Goal: Task Accomplishment & Management: Manage account settings

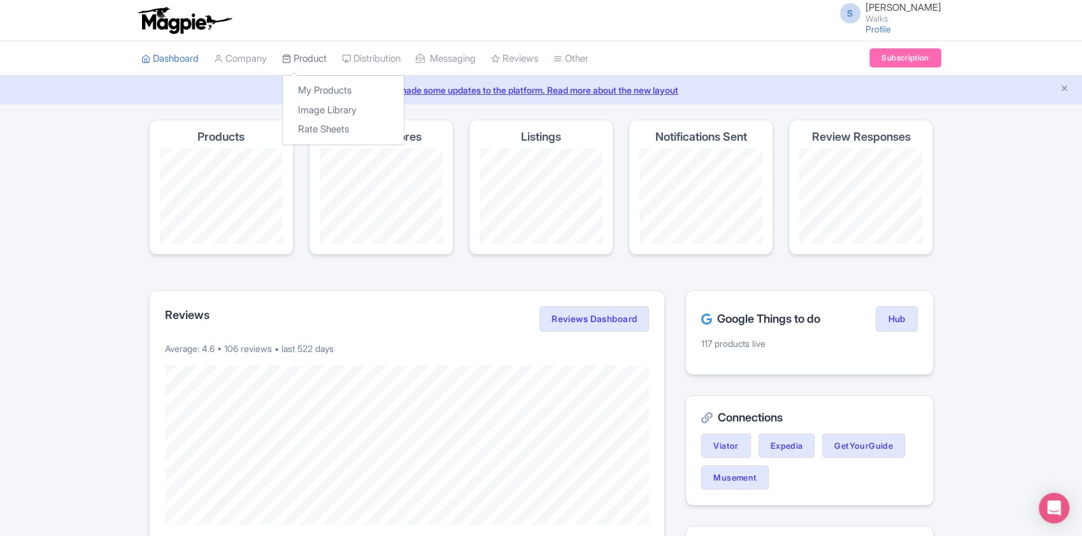
click at [325, 59] on link "Product" at bounding box center [304, 58] width 45 height 35
click at [343, 90] on link "My Products" at bounding box center [343, 91] width 121 height 20
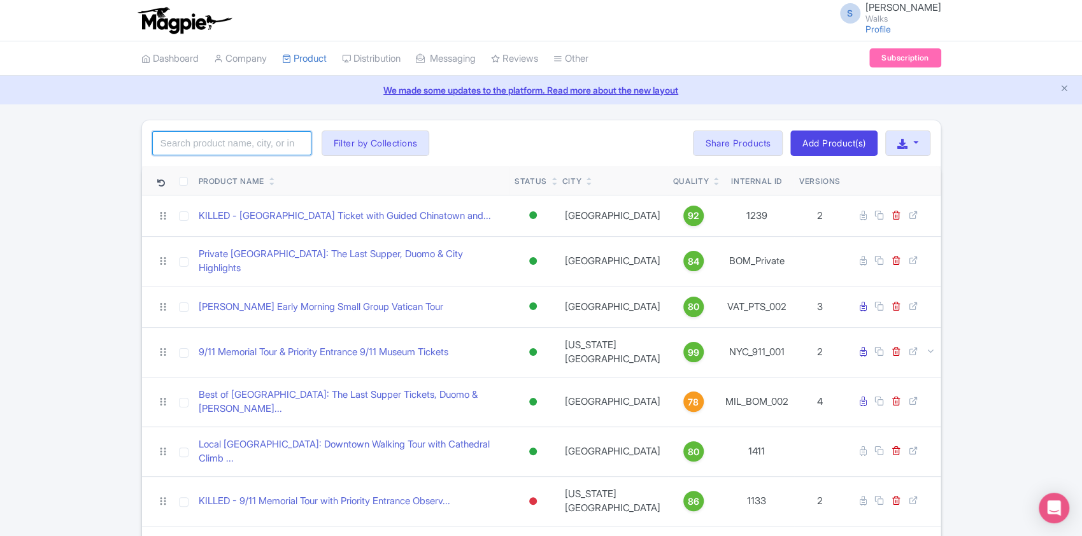
click at [259, 134] on input "search" at bounding box center [231, 143] width 159 height 24
paste input "NYC_911_001"
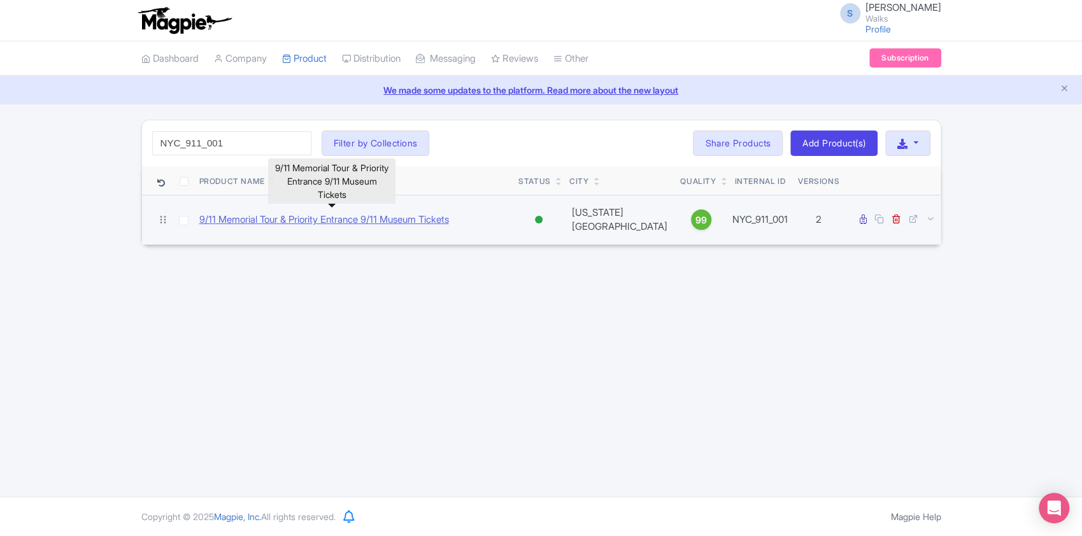
click at [275, 213] on link "9/11 Memorial Tour & Priority Entrance 9/11 Museum Tickets" at bounding box center [324, 220] width 250 height 15
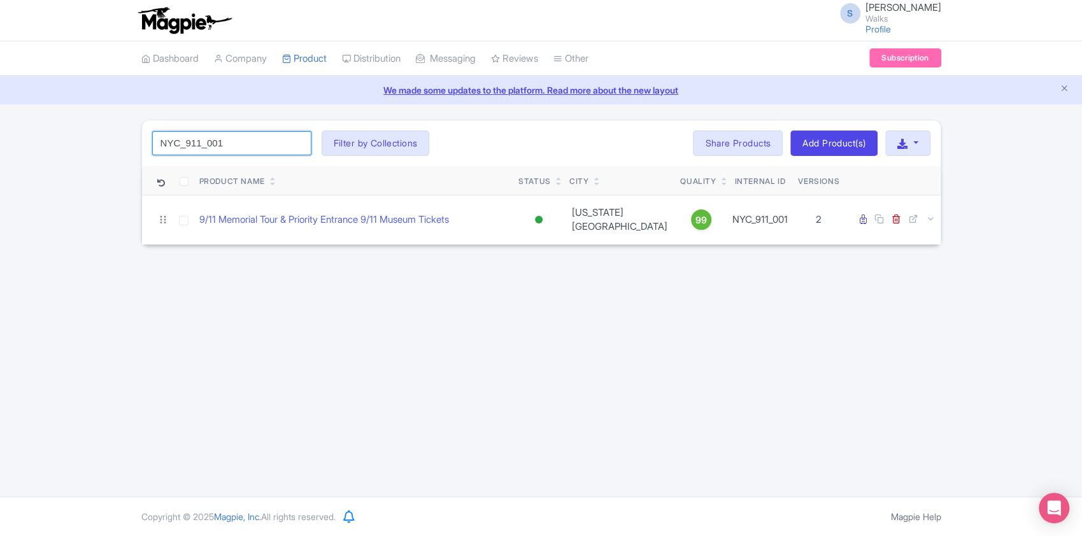
drag, startPoint x: 270, startPoint y: 141, endPoint x: 111, endPoint y: 131, distance: 159.6
click at [111, 131] on div "NYC_911_001 Search Filter by Collections Amsterdam Athens Barcelona Bologna Bor…" at bounding box center [541, 183] width 1082 height 126
paste input "WDC_PRG_002"
click button "Search" at bounding box center [0, 0] width 0 height 0
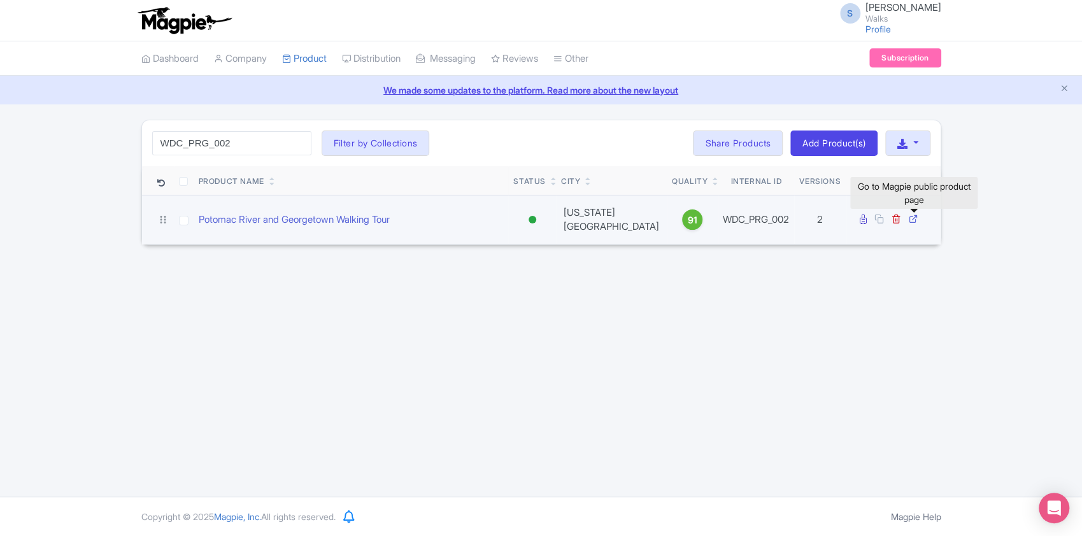
click at [914, 222] on icon at bounding box center [914, 219] width 10 height 10
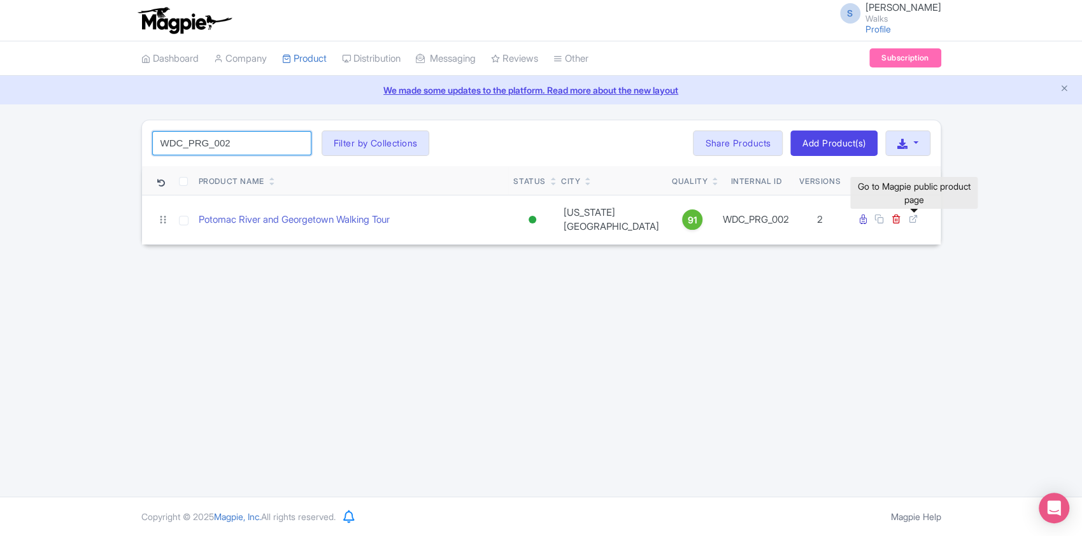
click at [201, 137] on input "WDC_PRG_002" at bounding box center [231, 143] width 159 height 24
paste input "NYC_MET_005"
click button "Search" at bounding box center [0, 0] width 0 height 0
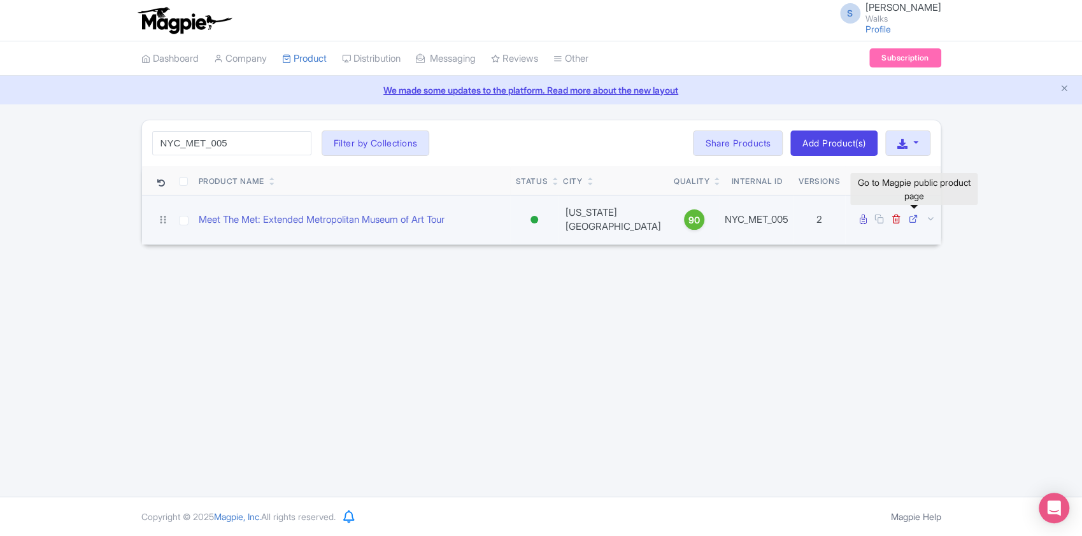
click at [912, 215] on icon at bounding box center [914, 219] width 10 height 10
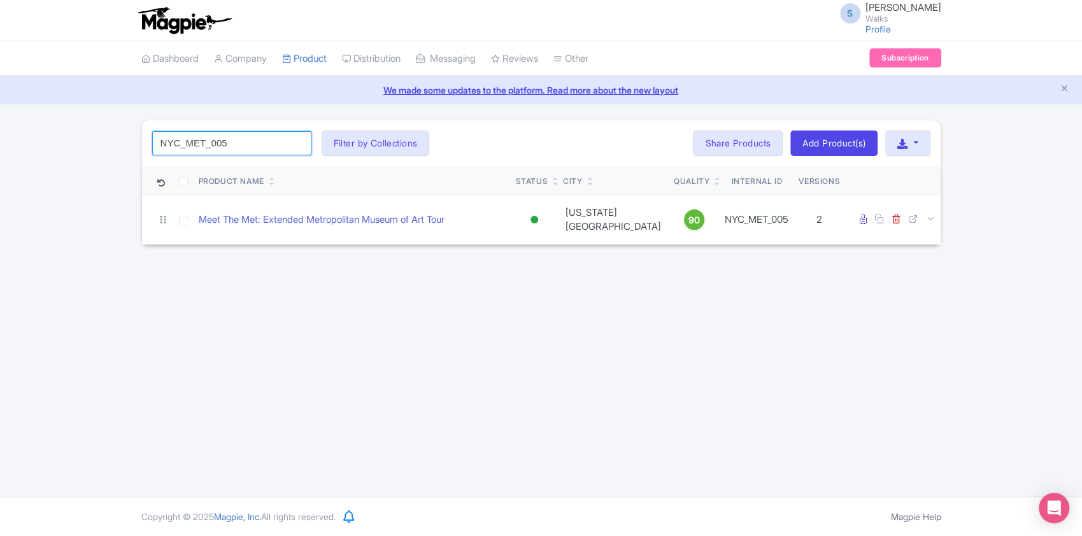
drag, startPoint x: 252, startPoint y: 145, endPoint x: 127, endPoint y: 142, distance: 124.9
click at [127, 142] on div "NYC_MET_005 Search Filter by Collections Amsterdam Athens Barcelona Bologna Bor…" at bounding box center [541, 183] width 1082 height 126
paste input "GCO_006"
click button "Search" at bounding box center [0, 0] width 0 height 0
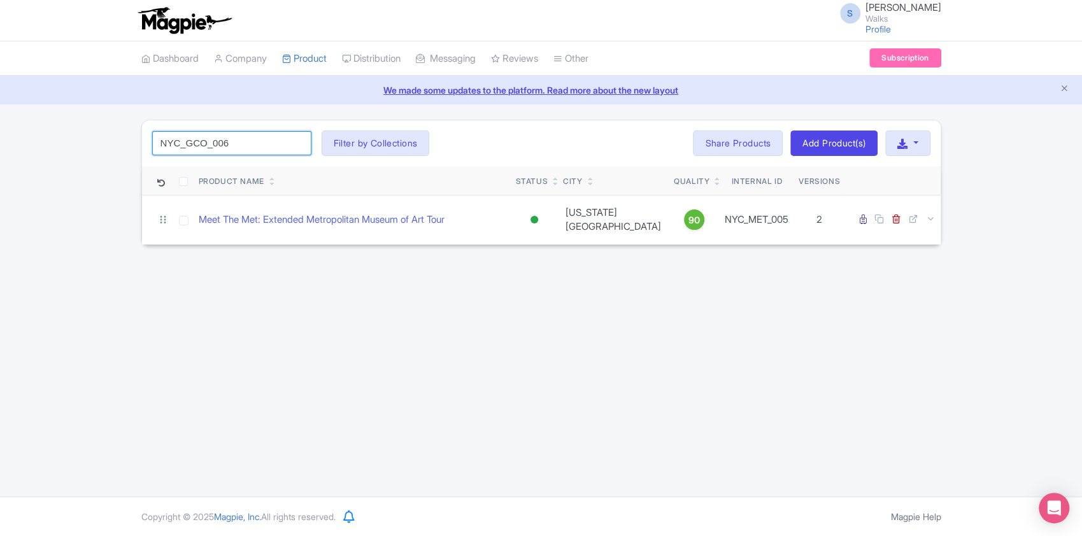
drag, startPoint x: 266, startPoint y: 148, endPoint x: 158, endPoint y: 143, distance: 107.8
click at [158, 143] on input "NYC_GCO_006" at bounding box center [231, 143] width 159 height 24
type input "grand central"
click button "Search" at bounding box center [0, 0] width 0 height 0
click at [217, 143] on input "grand central" at bounding box center [231, 143] width 159 height 24
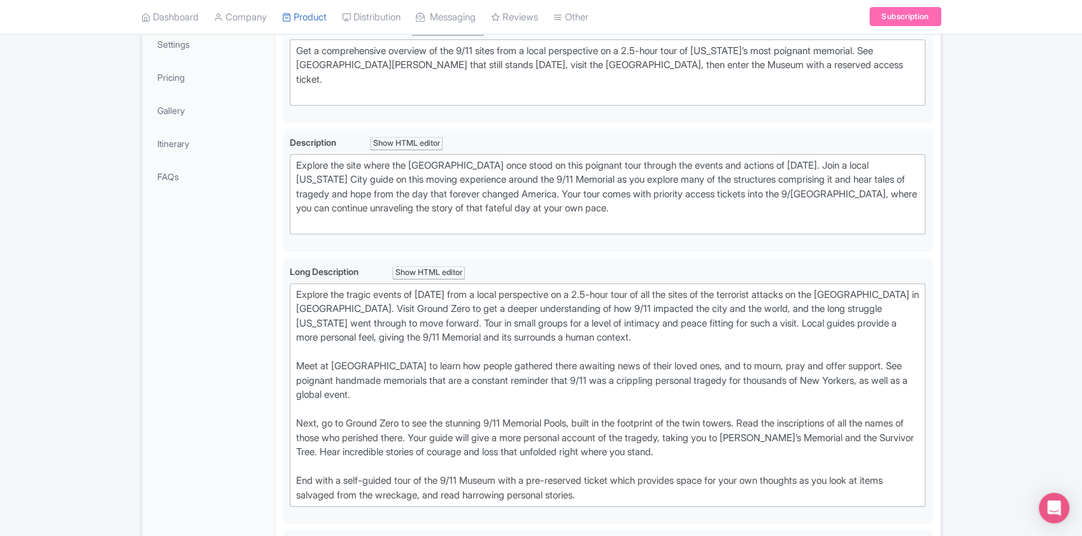
scroll to position [126, 0]
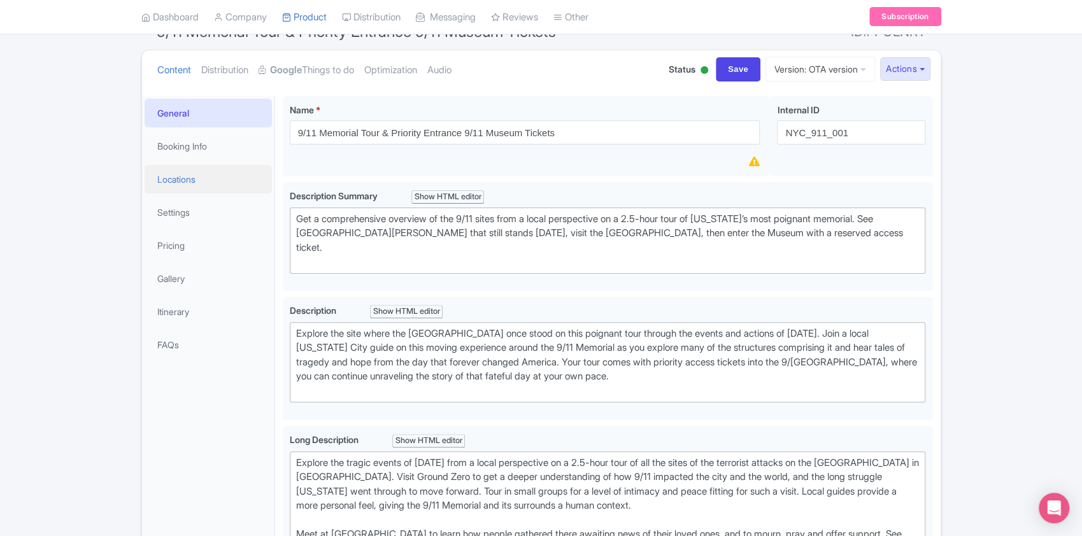
click at [200, 170] on link "Locations" at bounding box center [208, 179] width 127 height 29
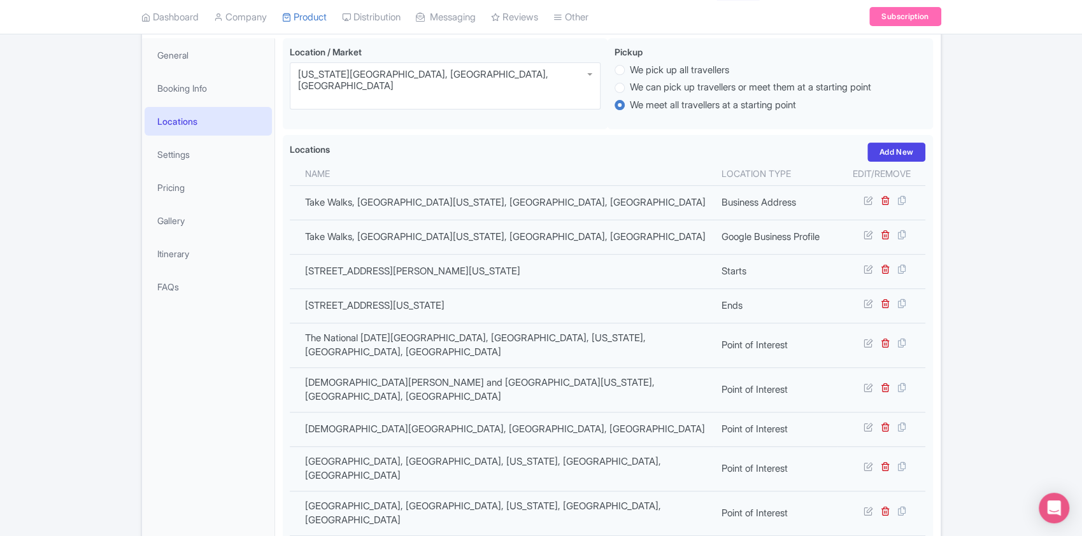
scroll to position [210, 0]
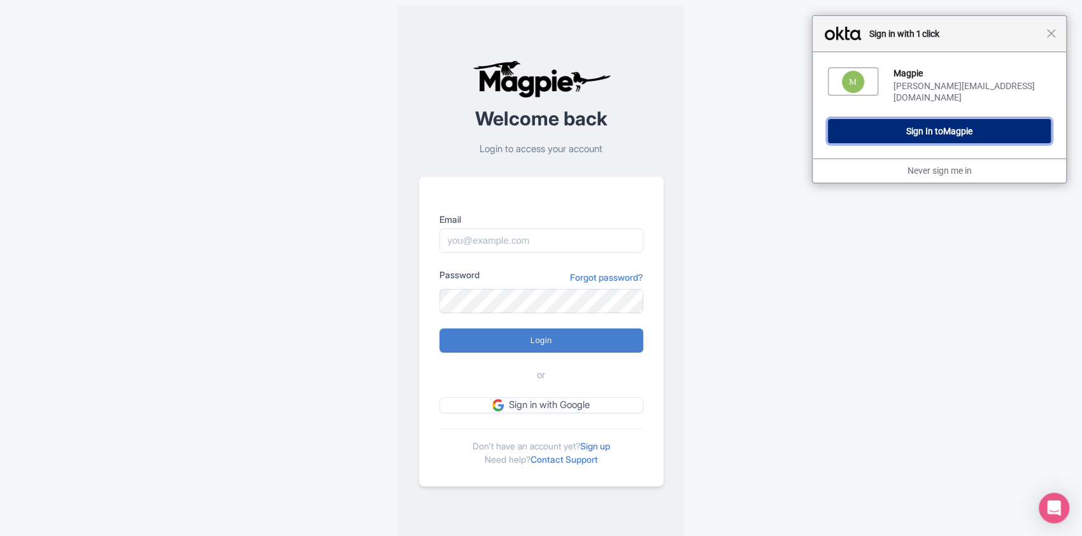
click at [931, 126] on button "Sign In to Magpie" at bounding box center [939, 131] width 223 height 24
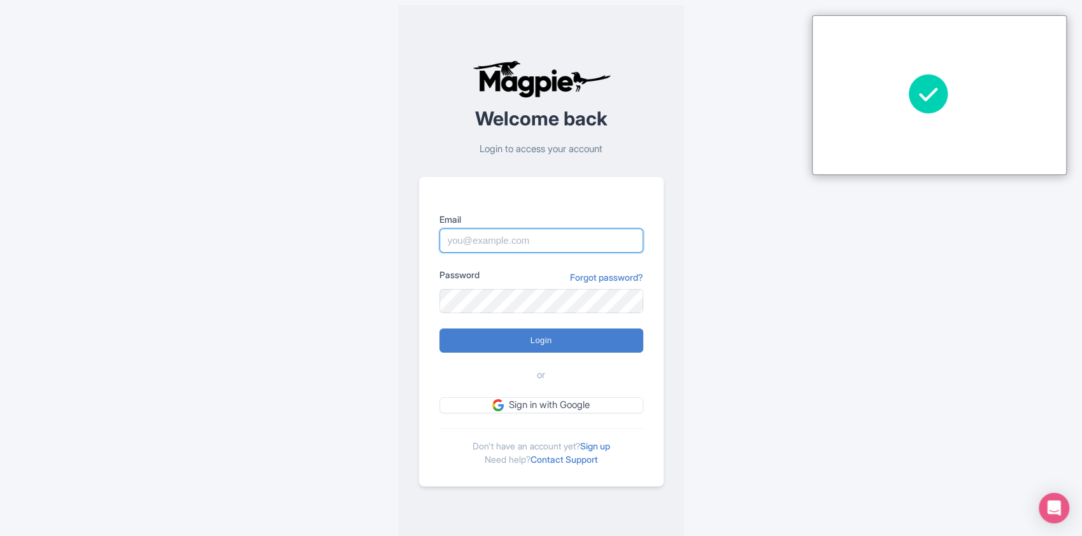
type input "Sabrina@takewalks.com"
type input "Logging in..."
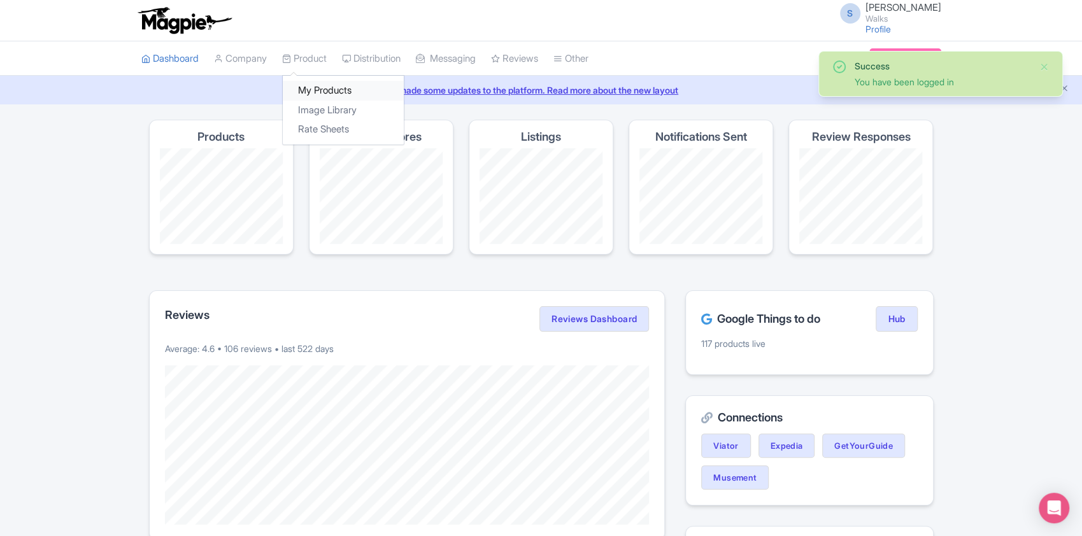
click at [305, 85] on link "My Products" at bounding box center [343, 91] width 121 height 20
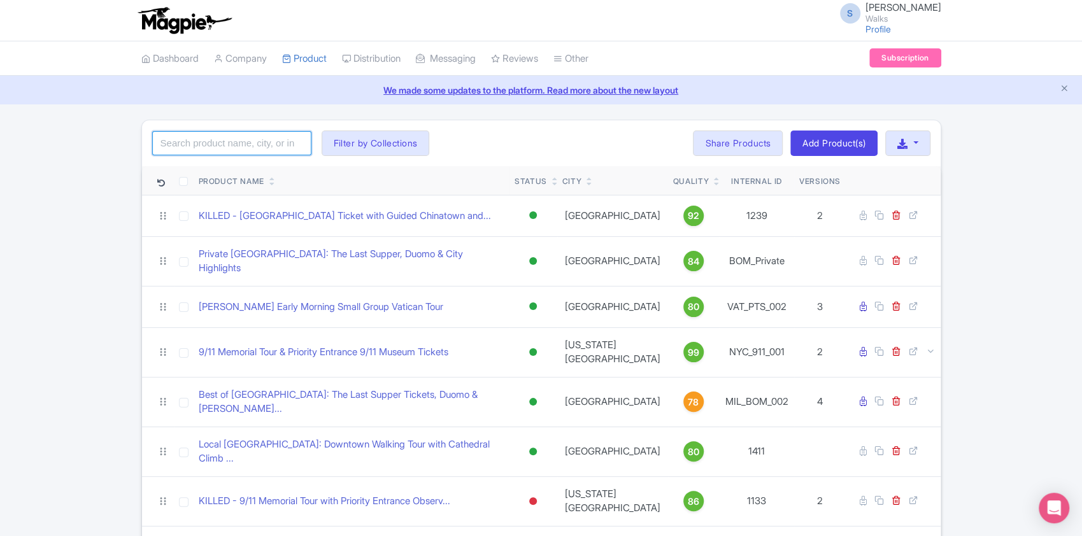
click at [240, 143] on input "search" at bounding box center [231, 143] width 159 height 24
paste input "NYC_GCO_006"
click button "Search" at bounding box center [0, 0] width 0 height 0
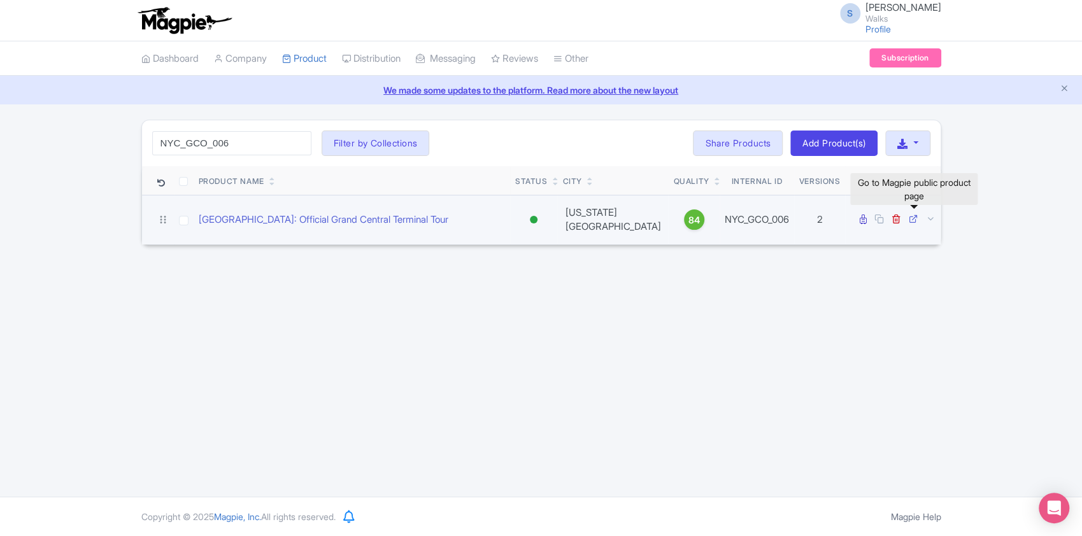
click at [916, 218] on icon at bounding box center [914, 219] width 10 height 10
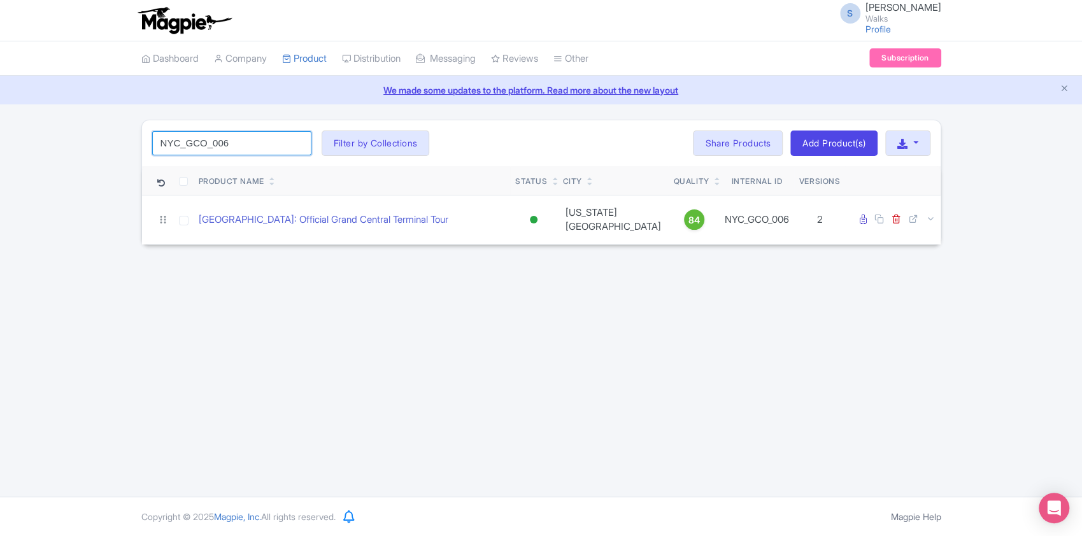
drag, startPoint x: 185, startPoint y: 140, endPoint x: 140, endPoint y: 136, distance: 44.7
click at [140, 136] on div "NYC_GCO_006 Search Filter by Collections Amsterdam Athens Barcelona Bologna Bor…" at bounding box center [541, 183] width 815 height 126
paste input "BOS_SFB_002"
click button "Search" at bounding box center [0, 0] width 0 height 0
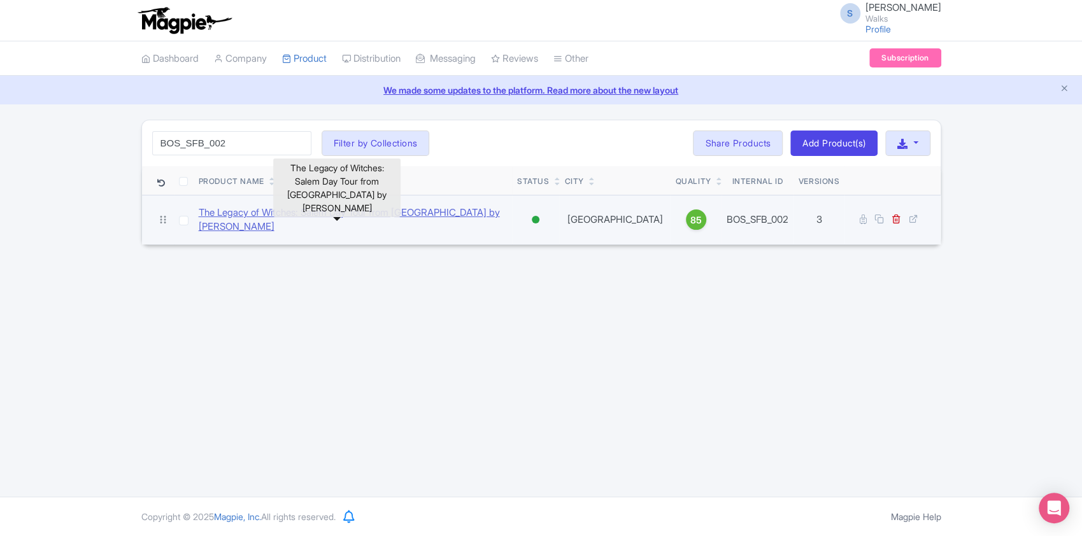
click at [249, 220] on link "The Legacy of Witches: Salem Day Tour from Boston by Ferry" at bounding box center [353, 220] width 308 height 29
click at [918, 213] on link at bounding box center [915, 219] width 12 height 12
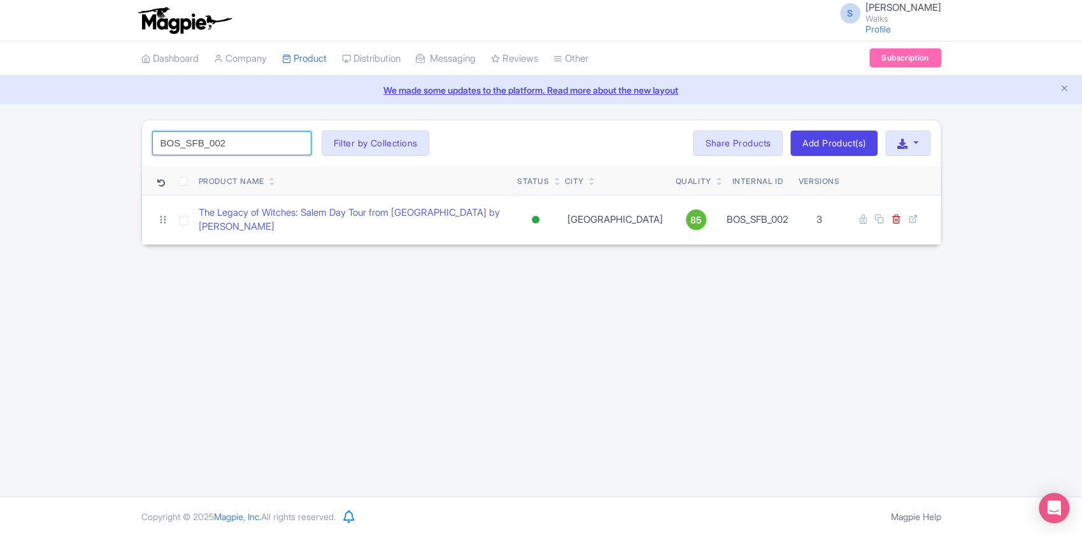
drag, startPoint x: 241, startPoint y: 141, endPoint x: 131, endPoint y: 140, distance: 109.6
click at [131, 140] on div "BOS_SFB_002 Search Filter by Collections Amsterdam Athens Barcelona Bologna Bor…" at bounding box center [541, 183] width 1082 height 126
paste input "FRT_001"
click button "Search" at bounding box center [0, 0] width 0 height 0
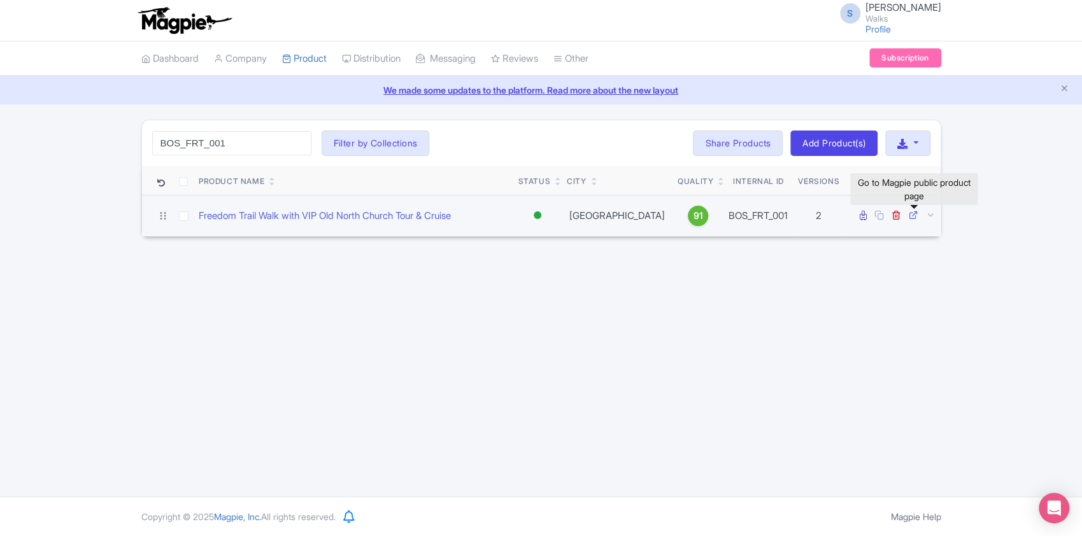
click at [917, 215] on icon at bounding box center [914, 215] width 10 height 10
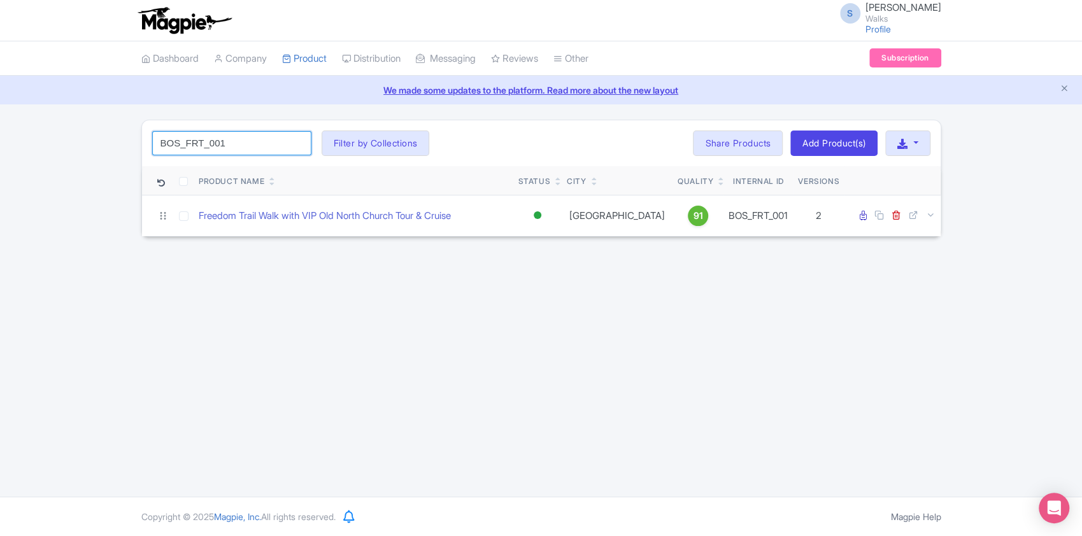
drag, startPoint x: 234, startPoint y: 140, endPoint x: 132, endPoint y: 135, distance: 102.7
click at [132, 135] on div "BOS_FRT_001 Search Filter by Collections Amsterdam Athens Barcelona Bologna Bor…" at bounding box center [541, 178] width 1082 height 117
paste input "WDC_MVT_003"
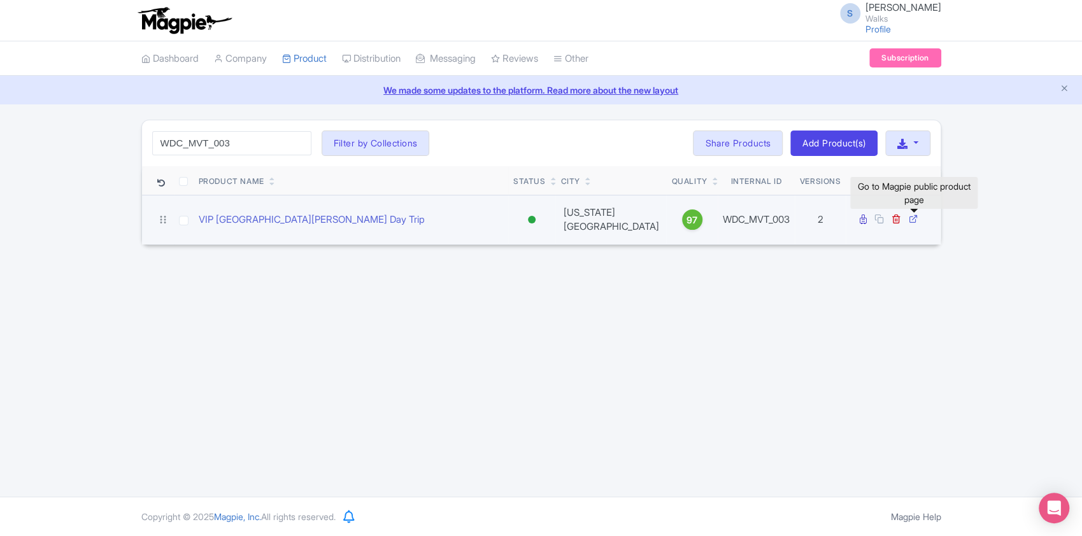
click at [912, 214] on icon at bounding box center [914, 219] width 10 height 10
drag, startPoint x: 274, startPoint y: 220, endPoint x: 277, endPoint y: 212, distance: 8.9
click at [274, 220] on link "VIP [GEOGRAPHIC_DATA][PERSON_NAME] Day Trip" at bounding box center [312, 220] width 226 height 15
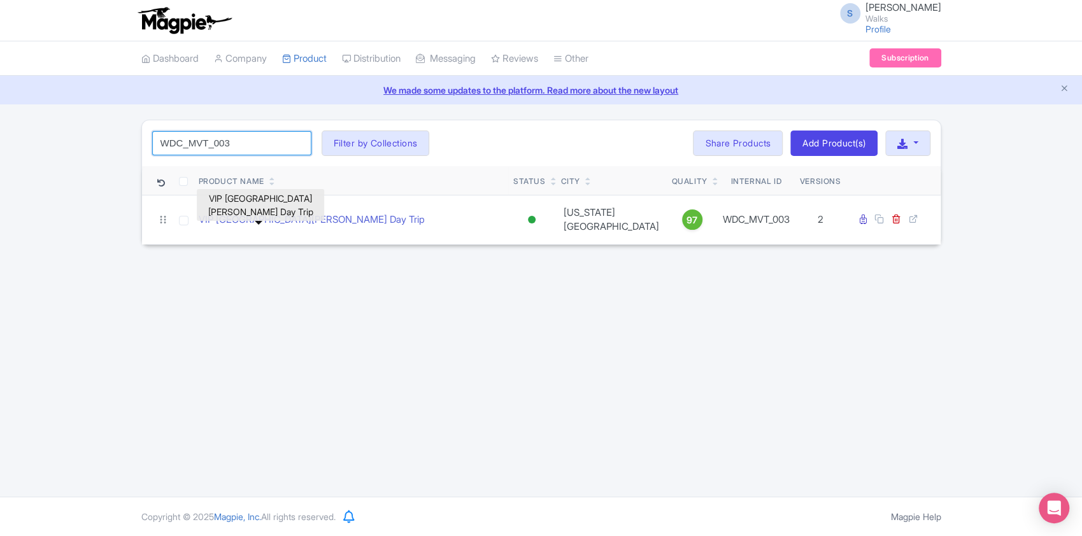
click at [212, 148] on input "WDC_MVT_003" at bounding box center [231, 143] width 159 height 24
paste input "NYC_MEX_004"
click button "Search" at bounding box center [0, 0] width 0 height 0
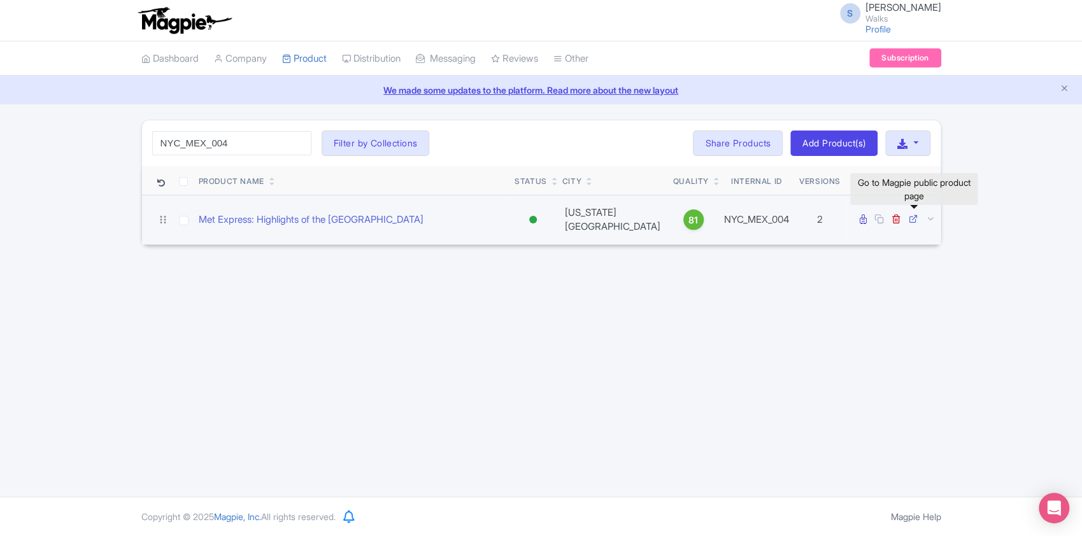
click at [912, 216] on icon at bounding box center [914, 219] width 10 height 10
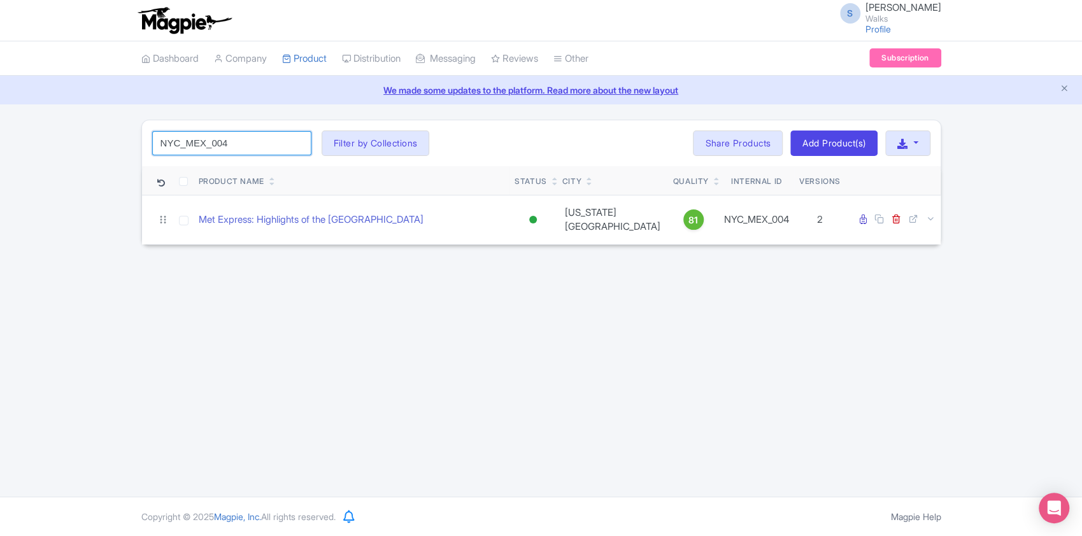
drag, startPoint x: 243, startPoint y: 146, endPoint x: 153, endPoint y: 145, distance: 89.8
click at [153, 145] on input "NYC_MEX_004" at bounding box center [231, 143] width 159 height 24
paste input "BCN_SFC_009"
click button "Search" at bounding box center [0, 0] width 0 height 0
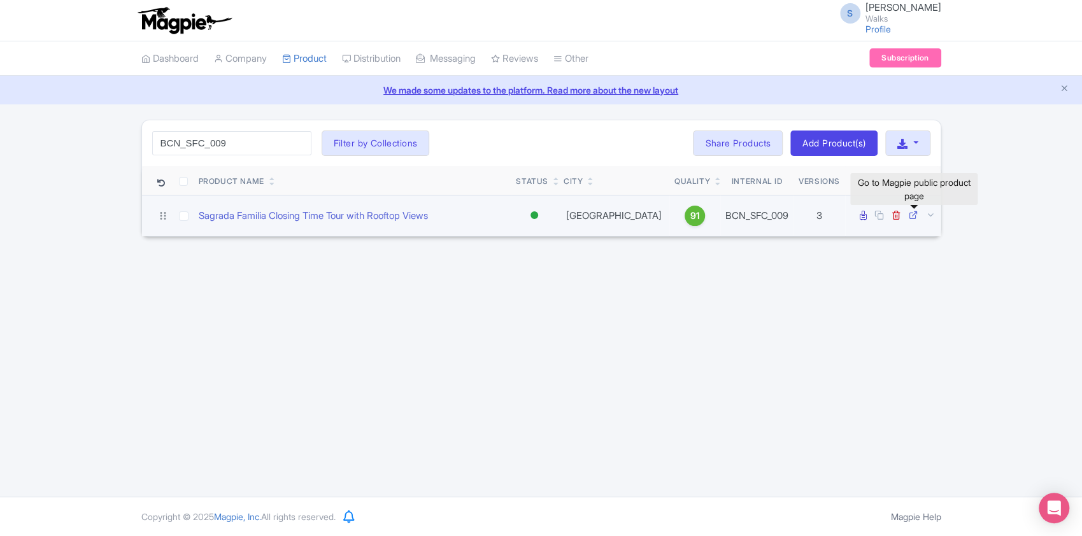
click at [914, 216] on icon at bounding box center [914, 215] width 10 height 10
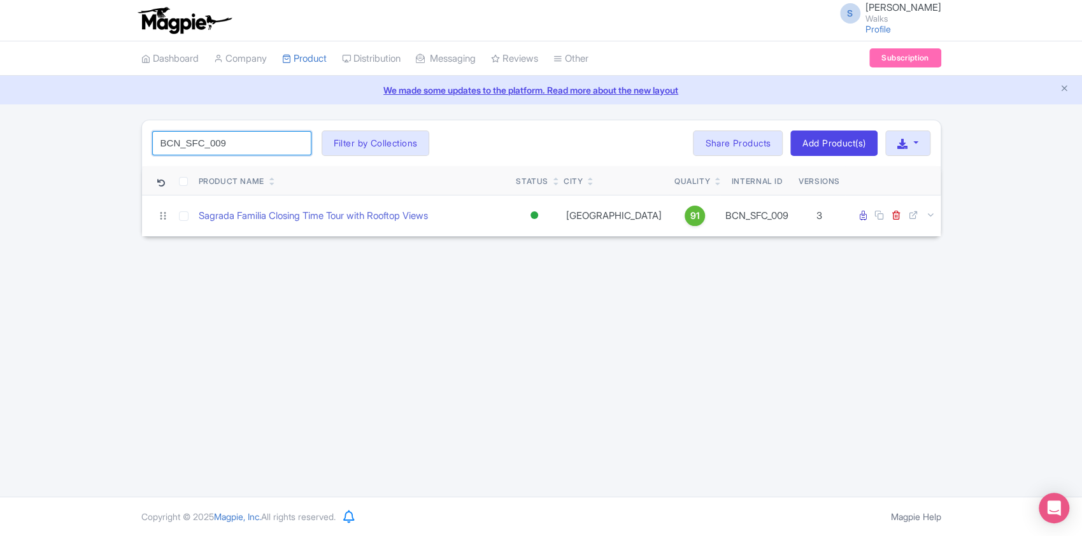
drag, startPoint x: 252, startPoint y: 148, endPoint x: 152, endPoint y: 135, distance: 100.9
click at [152, 135] on input "BCN_SFC_009" at bounding box center [231, 143] width 159 height 24
paste input "NYC_SLT_002"
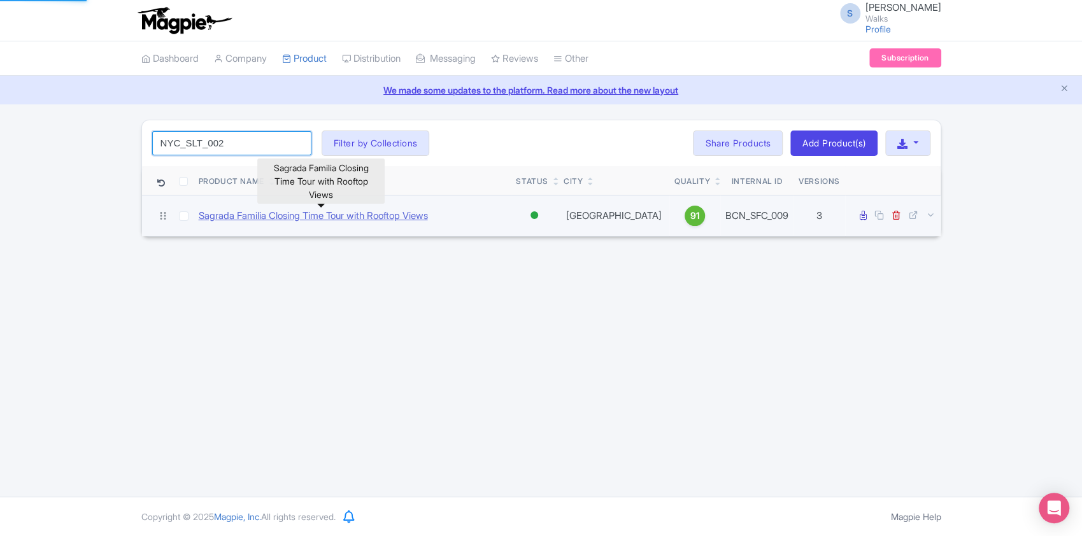
type input "NYC_SLT_002"
click button "Search" at bounding box center [0, 0] width 0 height 0
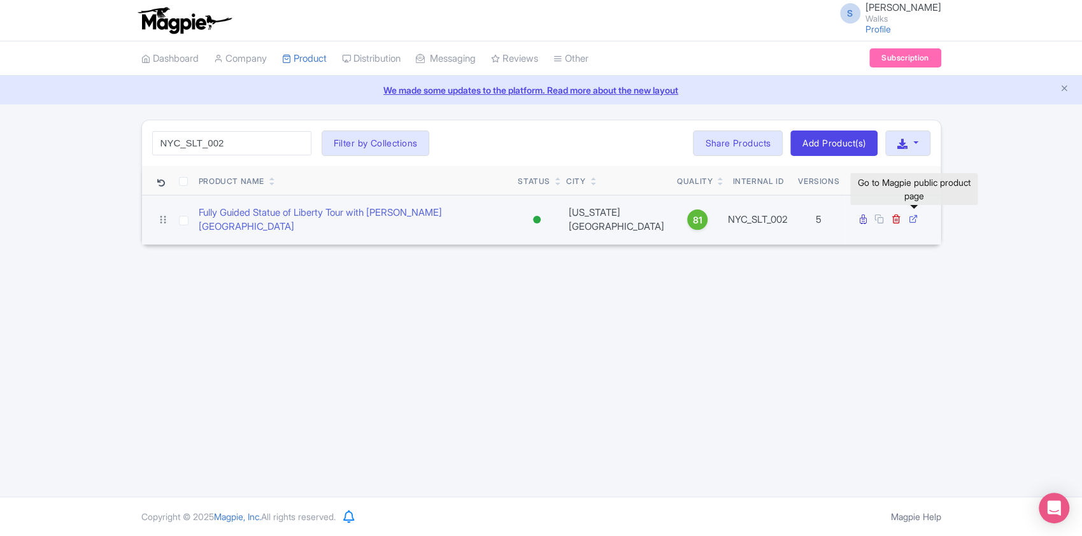
click at [917, 214] on icon at bounding box center [914, 219] width 10 height 10
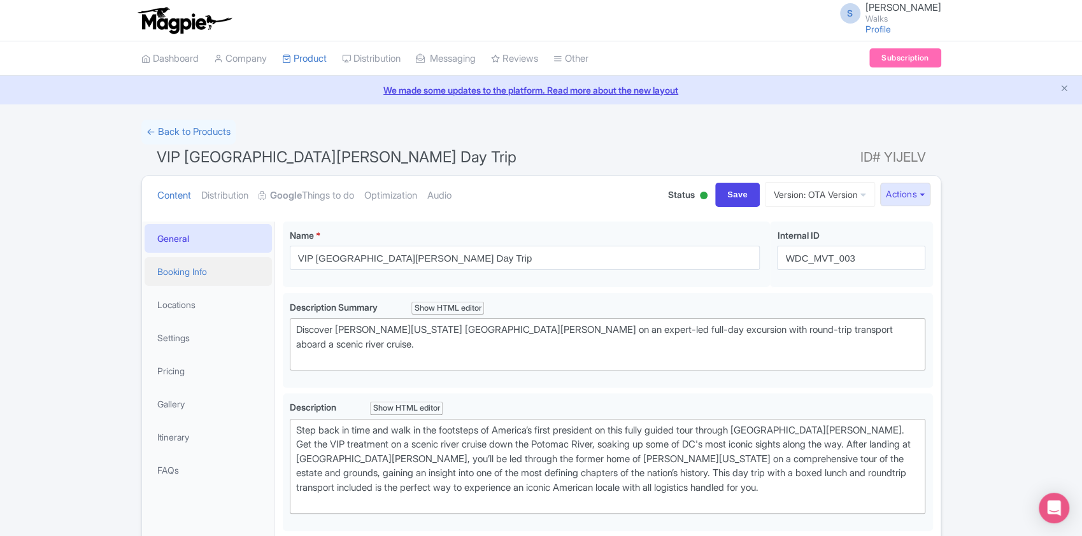
click at [162, 278] on link "Booking Info" at bounding box center [208, 271] width 127 height 29
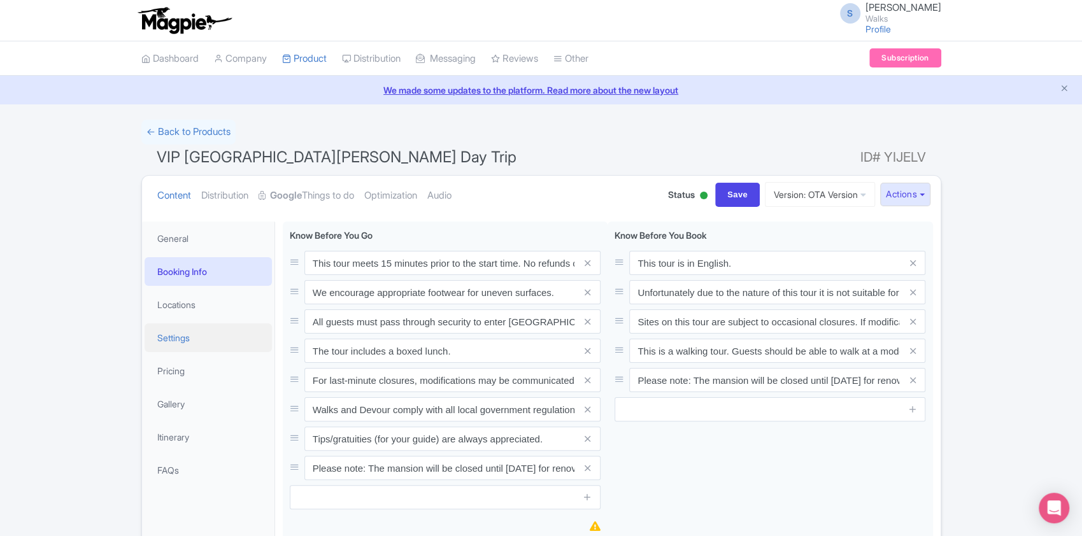
click at [178, 342] on link "Settings" at bounding box center [208, 338] width 127 height 29
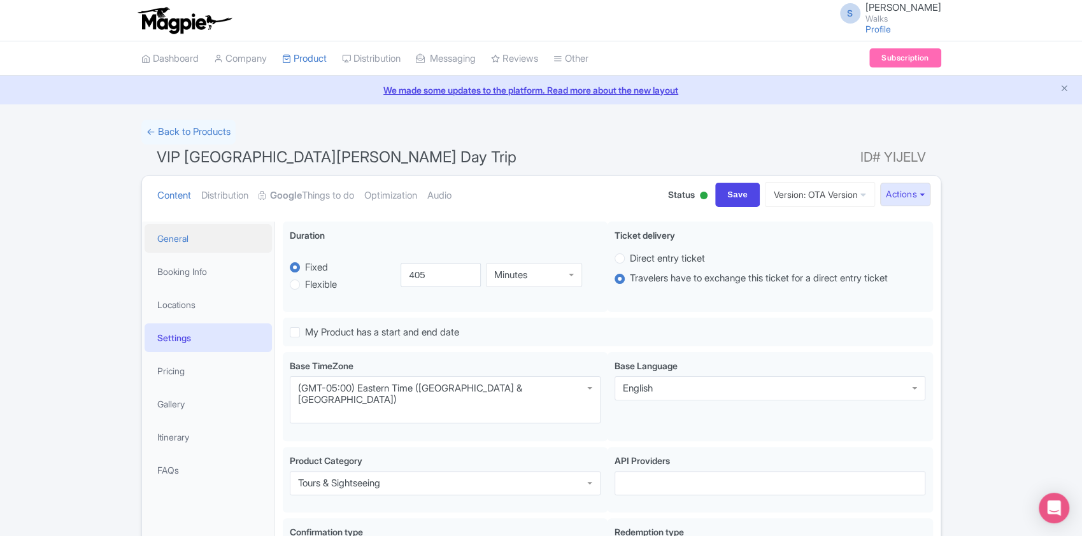
click at [213, 234] on link "General" at bounding box center [208, 238] width 127 height 29
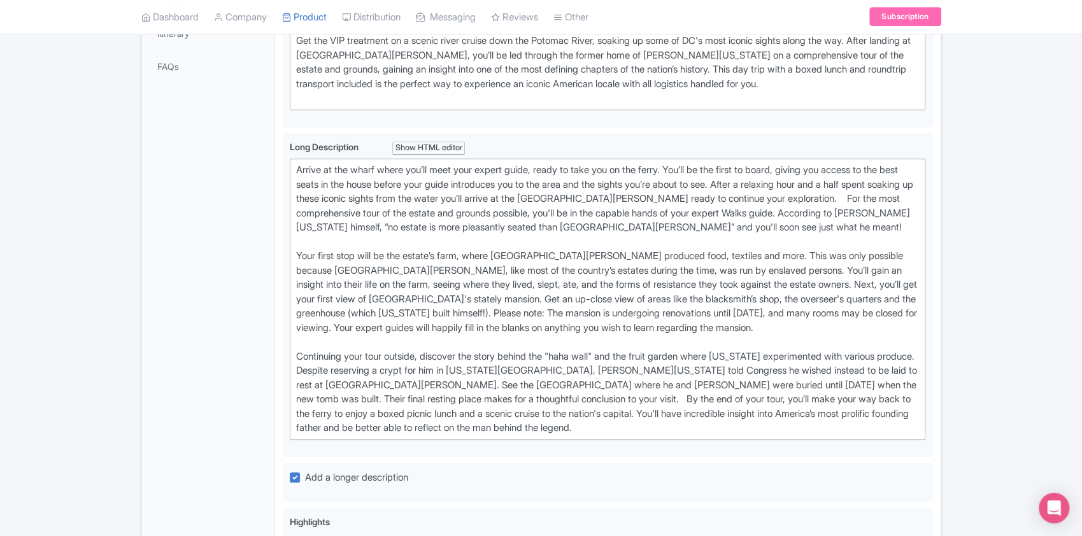
scroll to position [169, 0]
